Goal: Information Seeking & Learning: Compare options

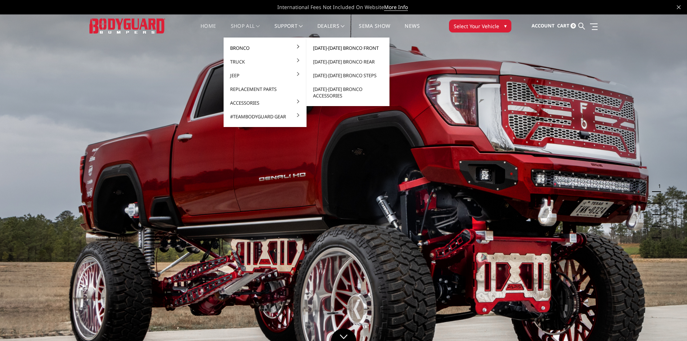
click at [338, 44] on link "[DATE]-[DATE] Bronco Front" at bounding box center [347, 48] width 77 height 14
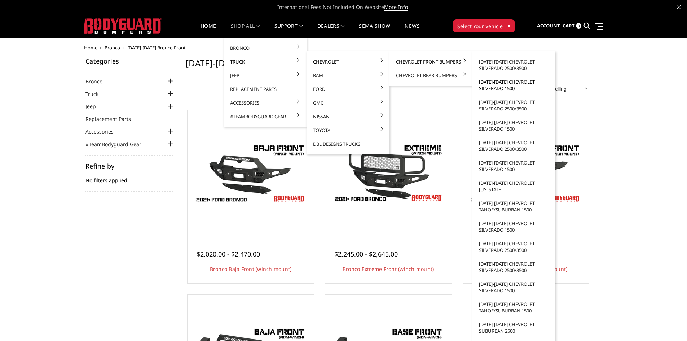
click at [509, 85] on link "[DATE]-[DATE] Chevrolet Silverado 1500" at bounding box center [513, 85] width 77 height 20
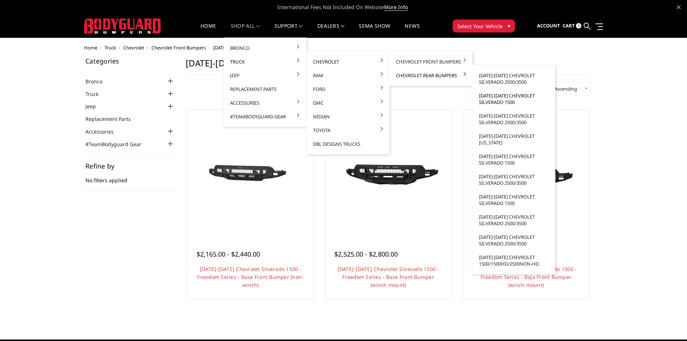
click at [514, 97] on link "[DATE]-[DATE] Chevrolet Silverado 1500" at bounding box center [513, 99] width 77 height 20
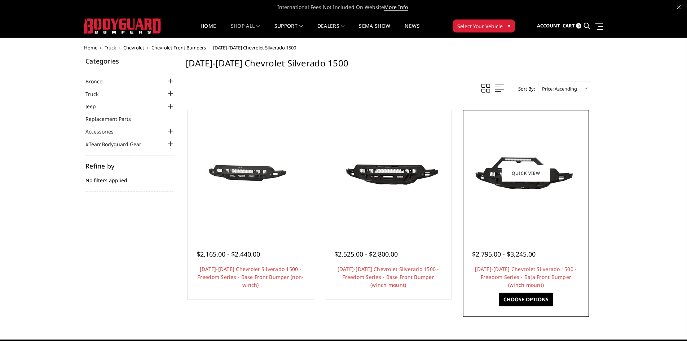
click at [493, 180] on img at bounding box center [525, 173] width 115 height 65
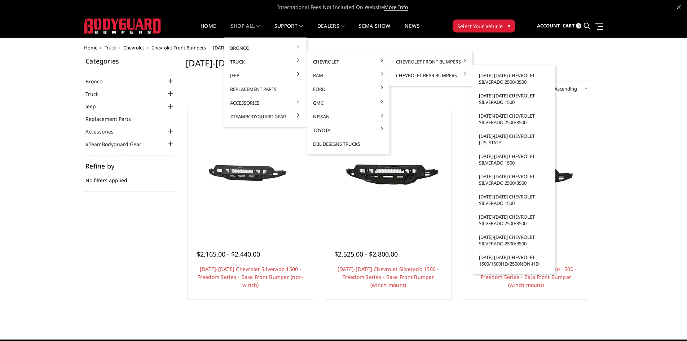
click at [513, 102] on link "[DATE]-[DATE] Chevrolet Silverado 1500" at bounding box center [513, 99] width 77 height 20
